Goal: Task Accomplishment & Management: Use online tool/utility

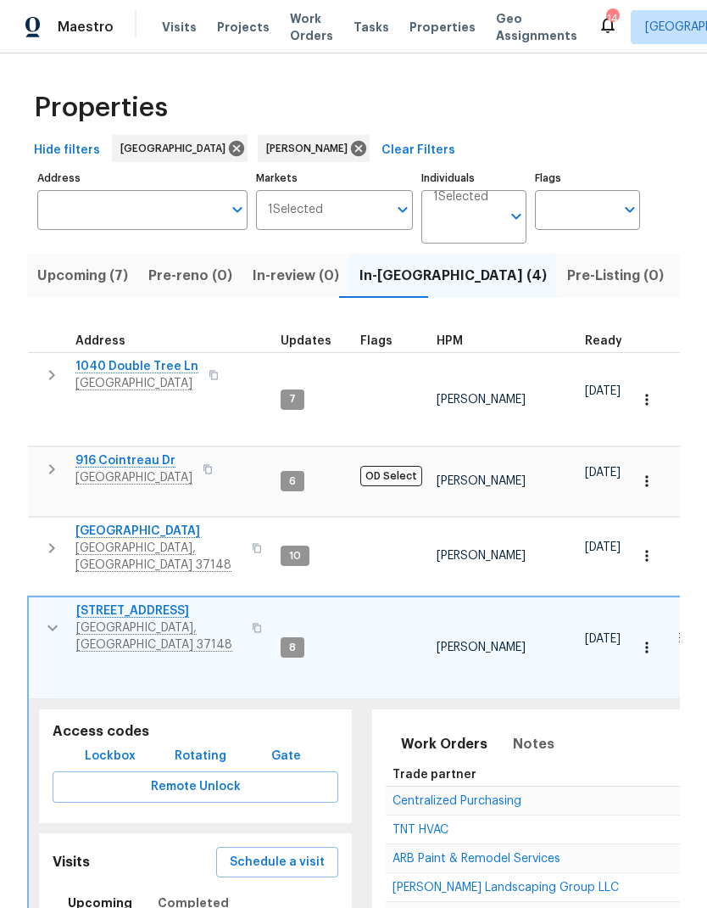
scroll to position [0, 400]
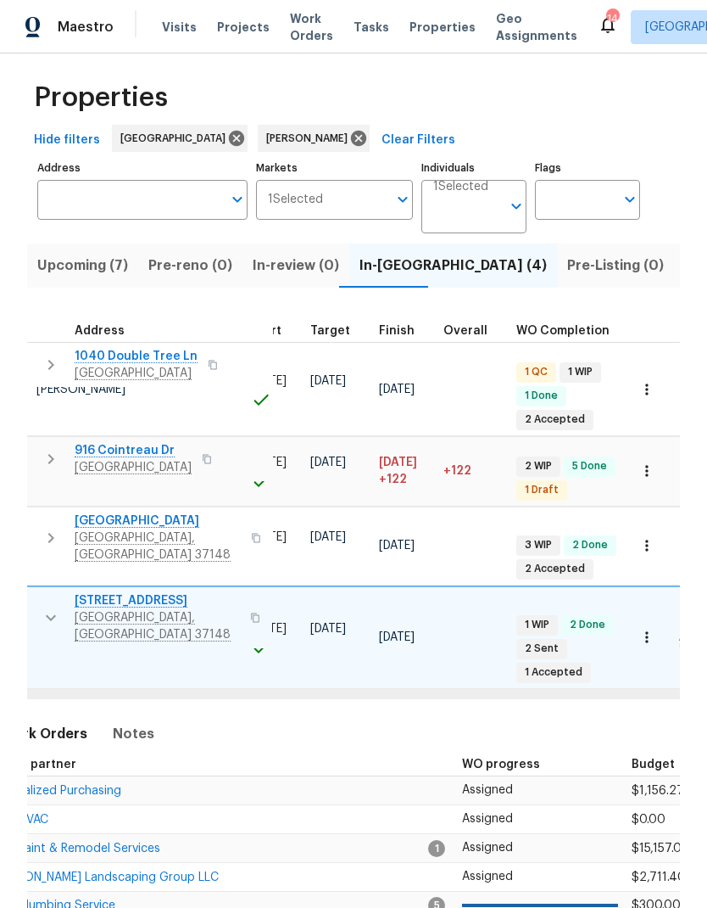
click at [661, 379] on button "button" at bounding box center [647, 389] width 37 height 37
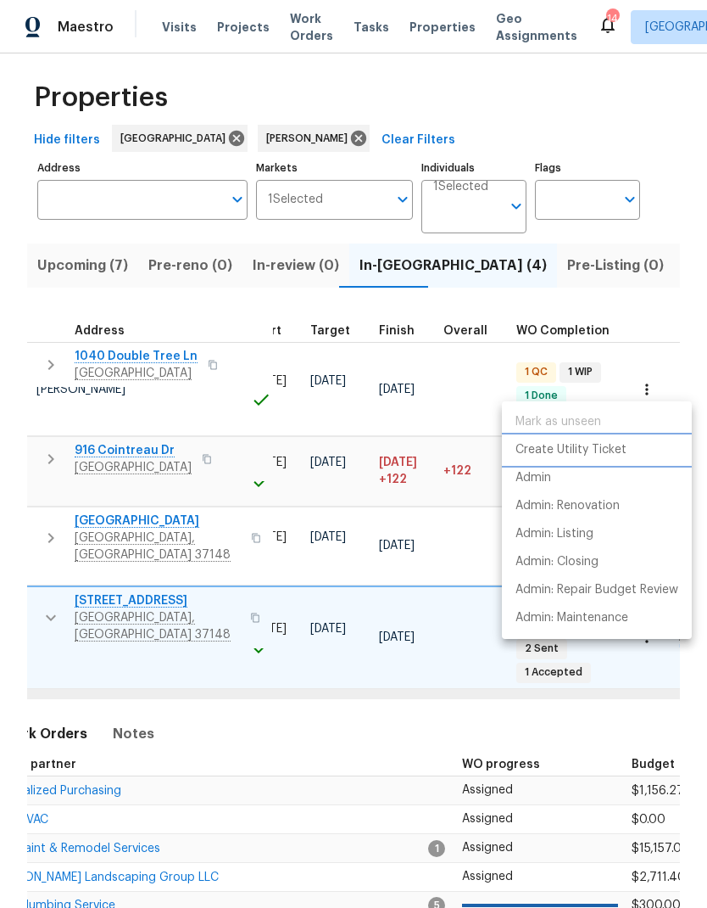
click at [573, 444] on p "Create Utility Ticket" at bounding box center [571, 450] width 111 height 18
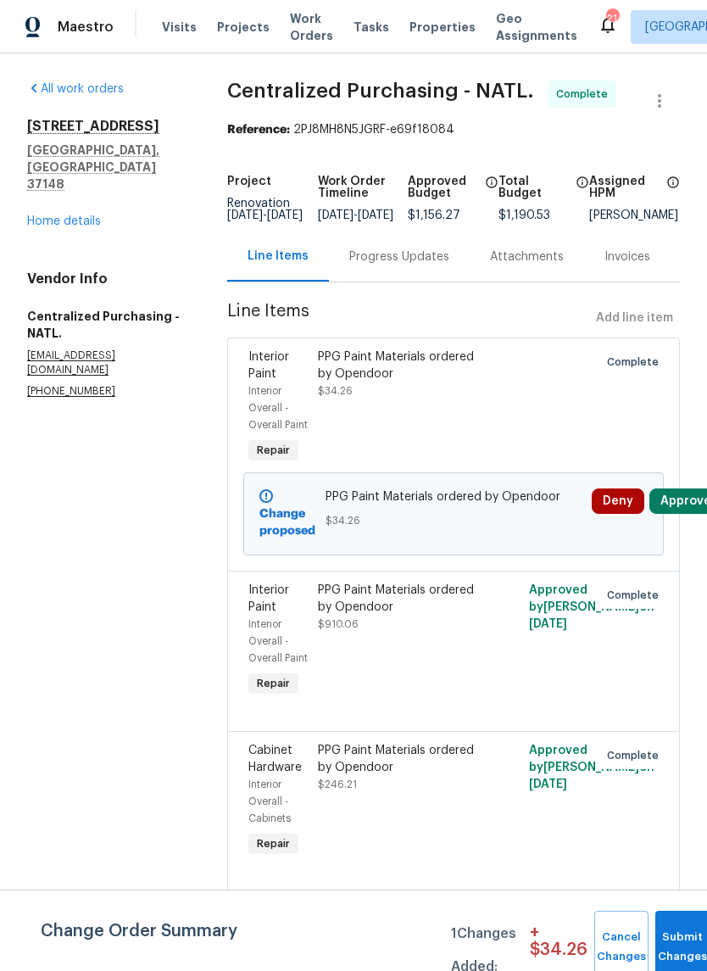
click at [298, 26] on span "Work Orders" at bounding box center [311, 27] width 43 height 34
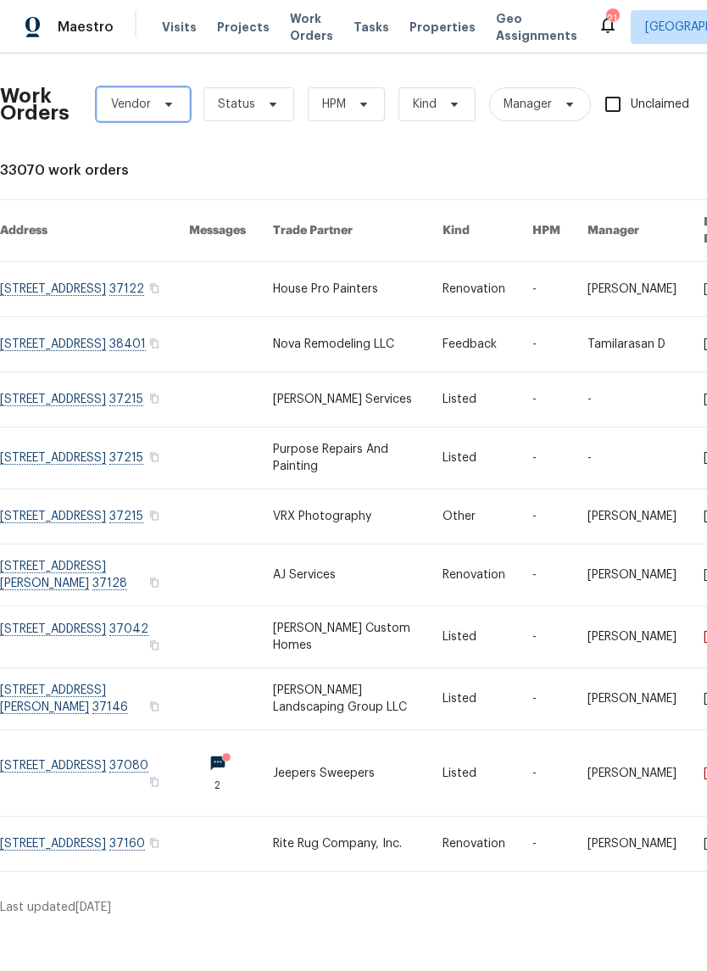
click at [137, 108] on span "Vendor" at bounding box center [131, 104] width 40 height 17
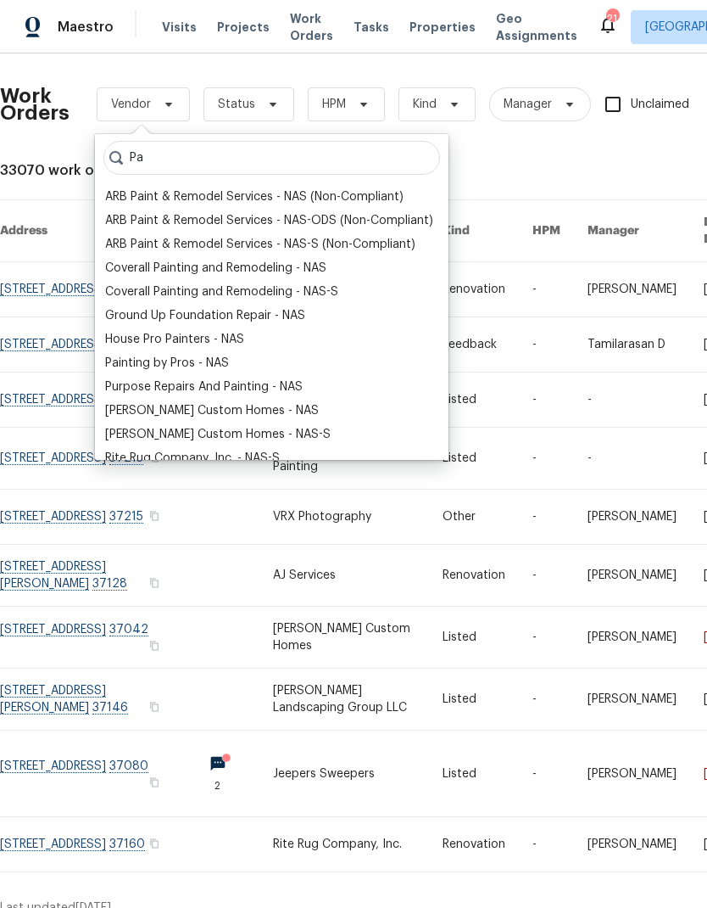
type input "Pa"
click at [164, 362] on div "Painting by Pros - NAS" at bounding box center [167, 363] width 124 height 17
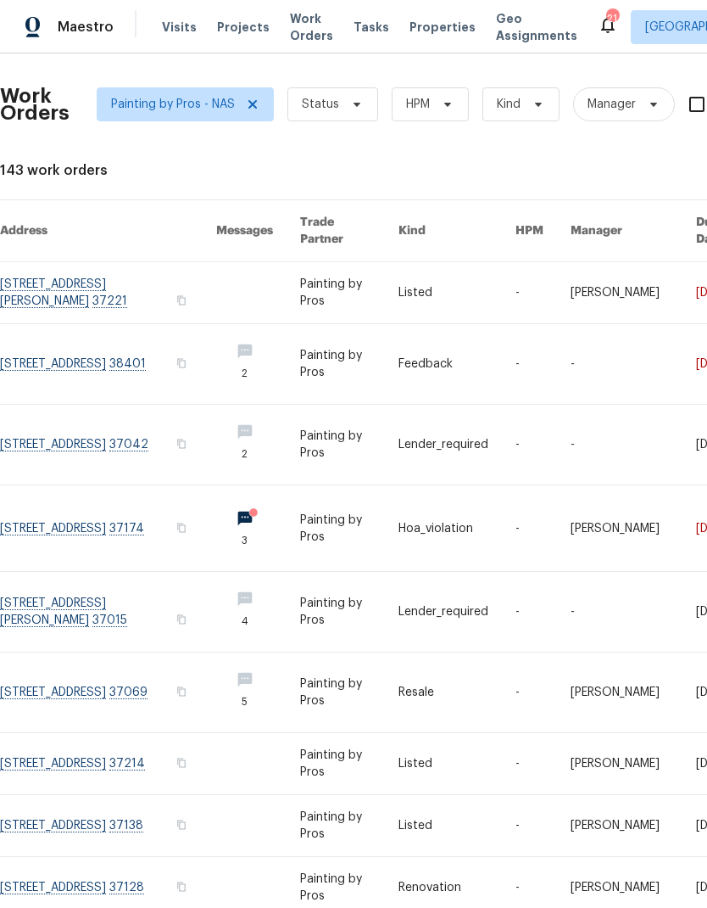
click at [427, 298] on link at bounding box center [457, 292] width 117 height 61
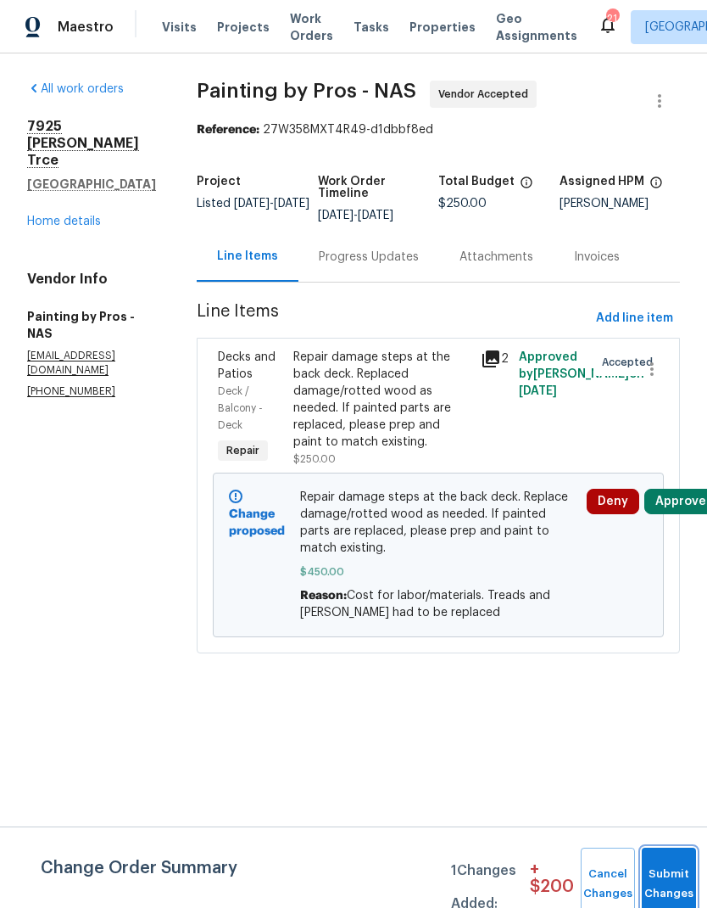
click at [679, 872] on button "Submit Changes" at bounding box center [669, 883] width 54 height 73
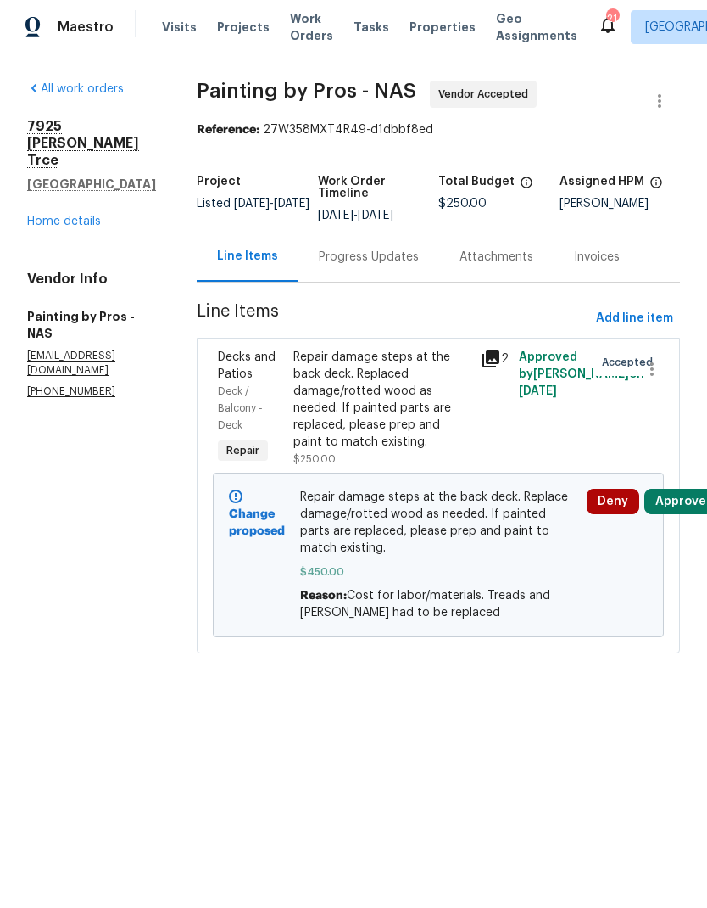
click at [61, 215] on link "Home details" at bounding box center [64, 221] width 74 height 12
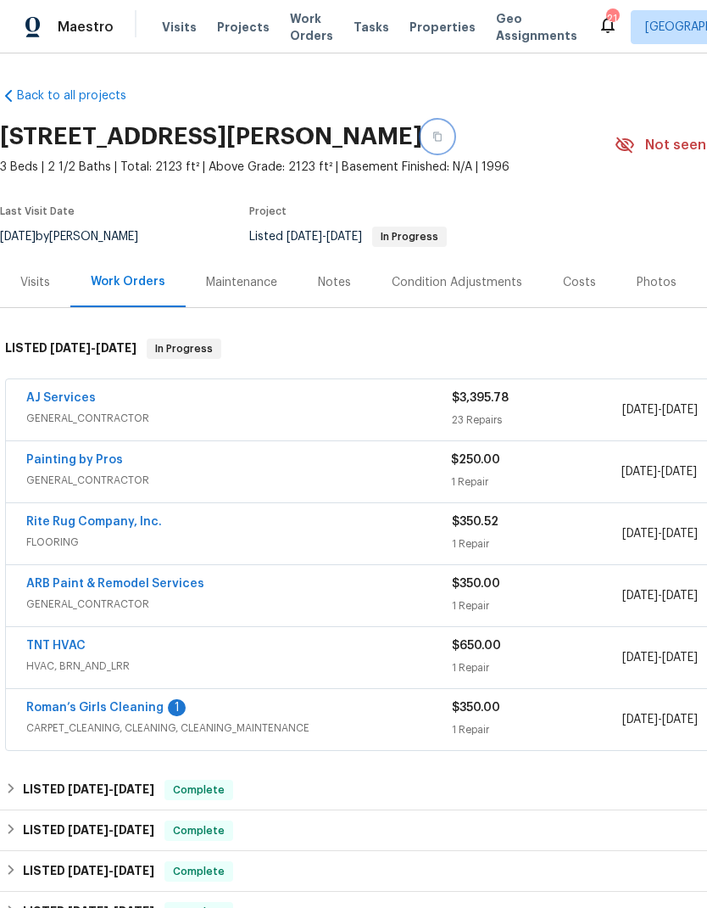
click at [443, 137] on icon "button" at bounding box center [438, 136] width 10 height 10
